Goal: Transaction & Acquisition: Purchase product/service

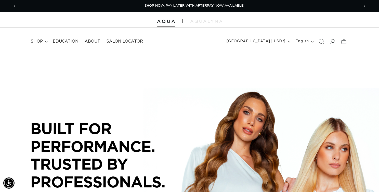
click at [318, 44] on icon "Search" at bounding box center [320, 41] width 5 height 5
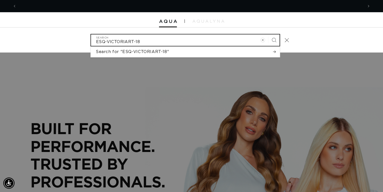
scroll to position [0, 342]
type input "ESQ-VICTORIART-18"
click at [268, 34] on button "Search" at bounding box center [273, 39] width 11 height 11
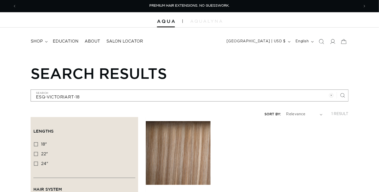
drag, startPoint x: 0, startPoint y: 0, endPoint x: 189, endPoint y: 146, distance: 238.9
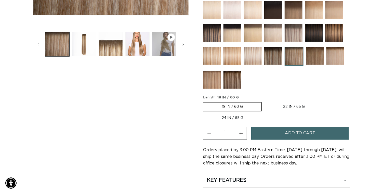
scroll to position [0, 338]
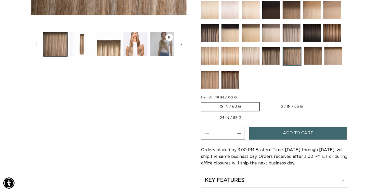
click at [287, 140] on button "Add to cart" at bounding box center [297, 133] width 97 height 13
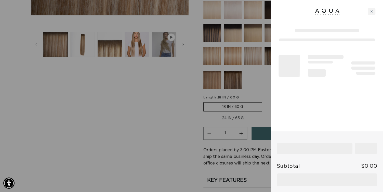
scroll to position [0, 684]
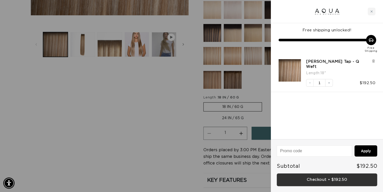
click at [297, 175] on link "Checkout • $192.50" at bounding box center [326, 179] width 100 height 13
